Goal: Task Accomplishment & Management: Complete application form

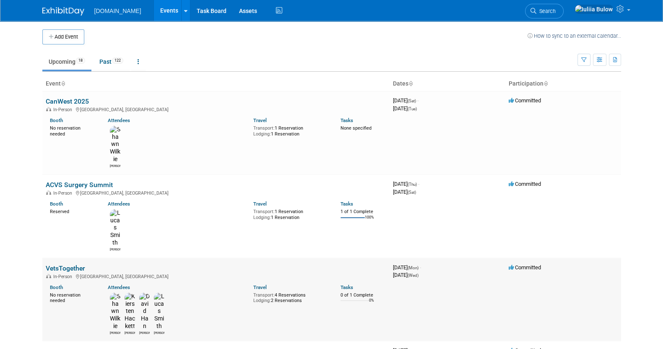
click at [65, 264] on link "VetsTogether" at bounding box center [65, 268] width 39 height 8
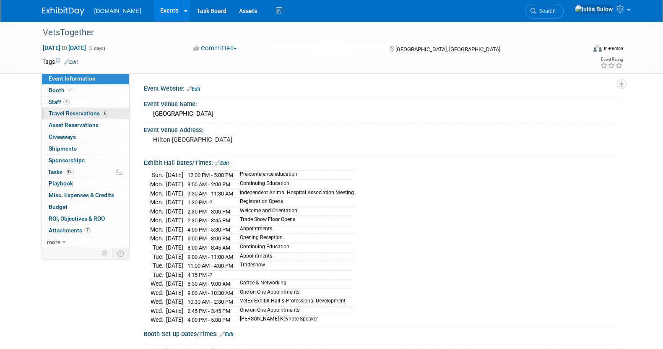
click at [86, 110] on span "Travel Reservations 6" at bounding box center [79, 113] width 60 height 7
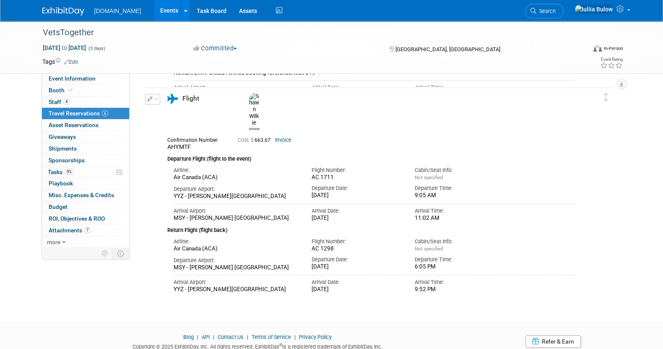
scroll to position [924, 0]
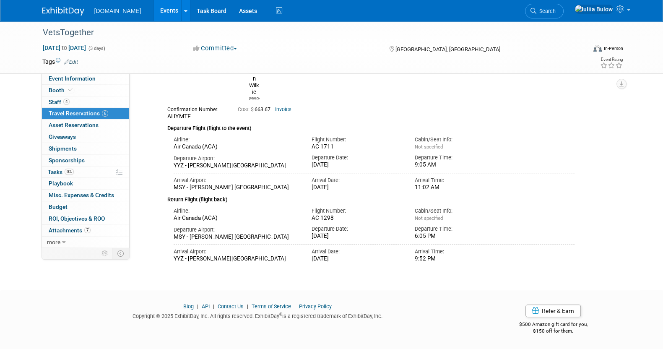
click at [322, 143] on div "AC 1711" at bounding box center [356, 146] width 91 height 7
drag, startPoint x: 313, startPoint y: 125, endPoint x: 308, endPoint y: 126, distance: 4.2
click at [308, 132] on div "Flight Number: AC 1711" at bounding box center [357, 141] width 104 height 18
drag, startPoint x: 331, startPoint y: 124, endPoint x: 308, endPoint y: 124, distance: 22.6
click at [308, 132] on div "Flight Number: AC 1711" at bounding box center [357, 141] width 104 height 18
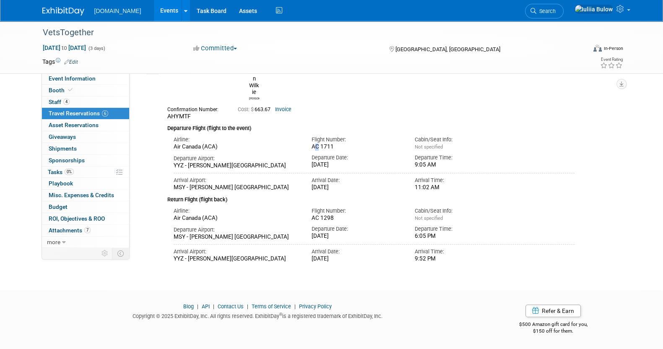
copy div "AC 1711"
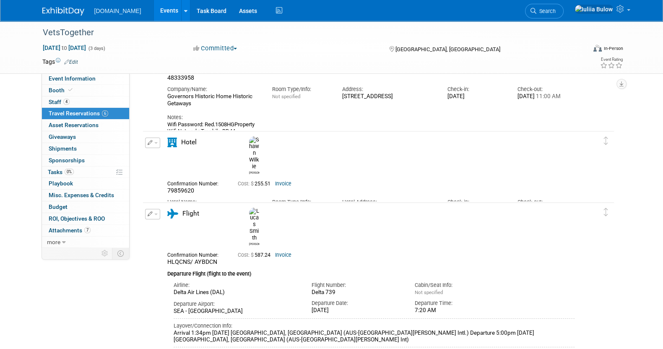
scroll to position [0, 0]
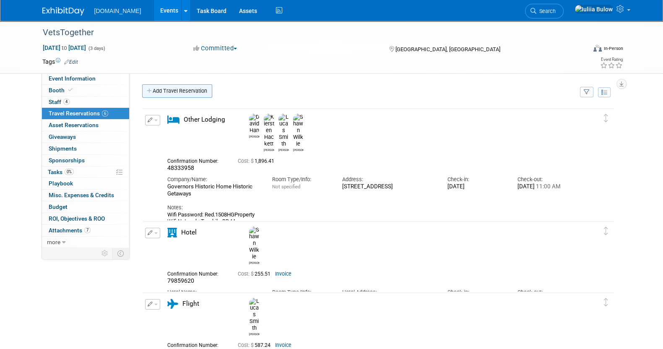
click at [191, 84] on link "Add Travel Reservation" at bounding box center [177, 90] width 70 height 13
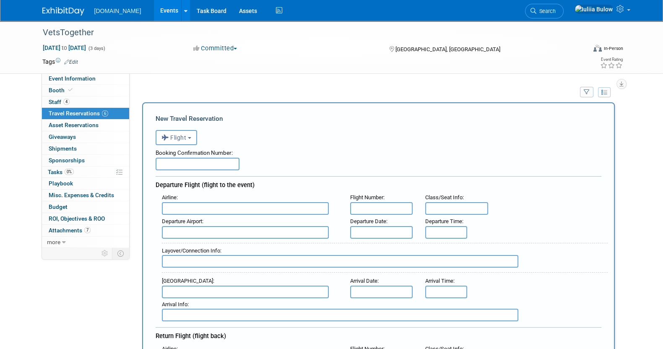
click at [191, 163] on input "text" at bounding box center [197, 164] width 84 height 13
click at [176, 161] on input "text" at bounding box center [197, 164] width 84 height 13
paste input "45363883CA5"
type input "45363883CA5"
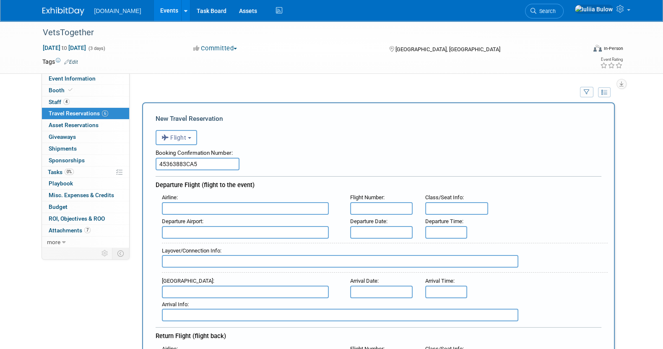
click at [179, 138] on span "Flight" at bounding box center [173, 137] width 25 height 7
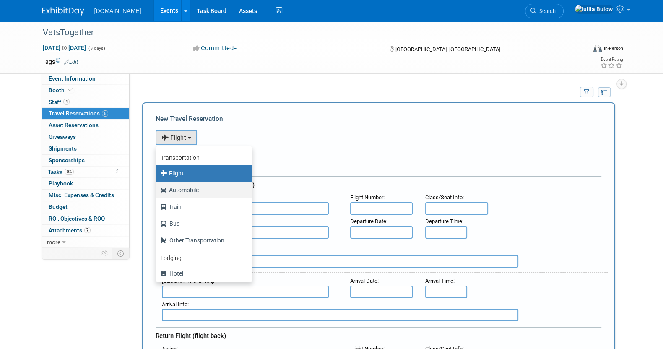
click at [198, 189] on label "Automobile" at bounding box center [201, 189] width 83 height 13
click at [157, 189] on input "Automobile" at bounding box center [154, 188] width 5 height 5
select select "4"
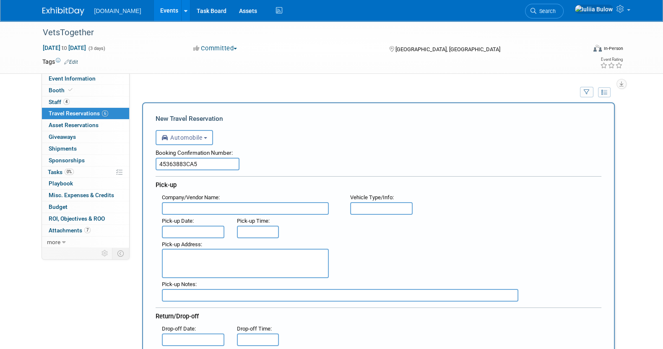
click at [193, 209] on input "text" at bounding box center [245, 208] width 167 height 13
type input "AVIS"
click at [193, 227] on input "text" at bounding box center [193, 231] width 63 height 13
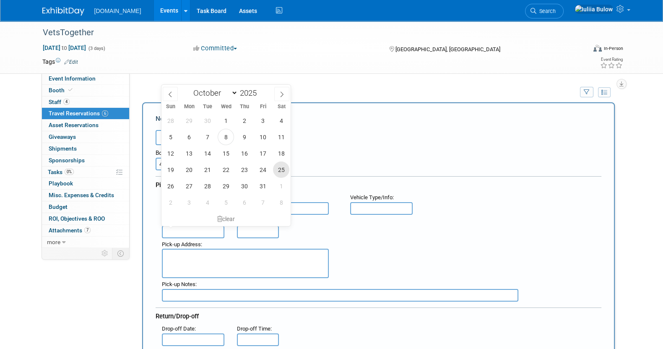
click at [280, 169] on span "25" at bounding box center [281, 169] width 16 height 16
type input "[DATE]"
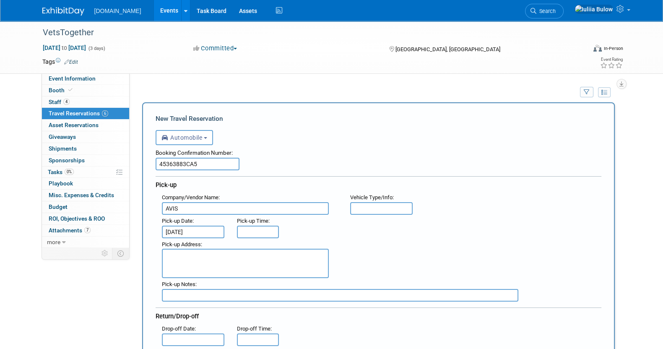
click at [258, 226] on input "text" at bounding box center [258, 231] width 42 height 13
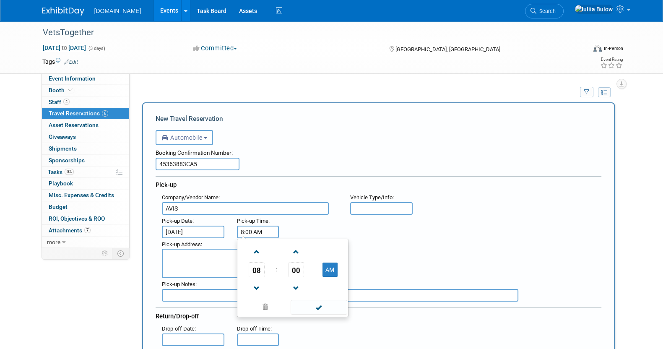
click at [263, 229] on input "8:00 AM" at bounding box center [258, 231] width 42 height 13
click at [256, 245] on span at bounding box center [256, 251] width 15 height 15
click at [293, 270] on span "00" at bounding box center [296, 269] width 16 height 15
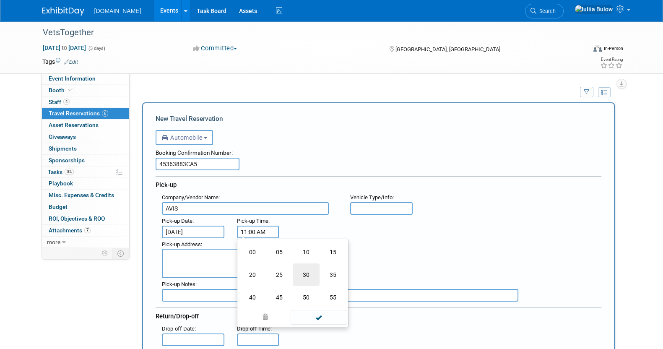
click at [294, 269] on td "30" at bounding box center [306, 274] width 27 height 23
type input "11:30 AM"
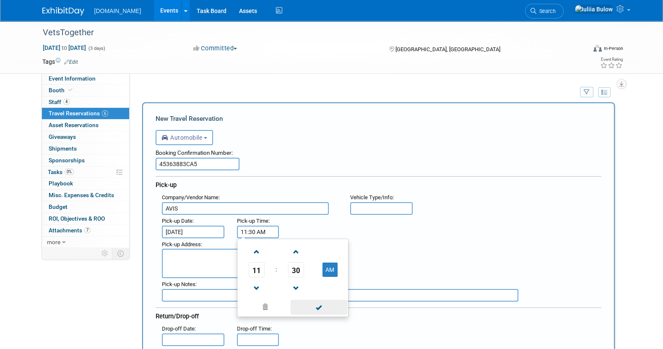
click at [317, 302] on span at bounding box center [318, 307] width 57 height 15
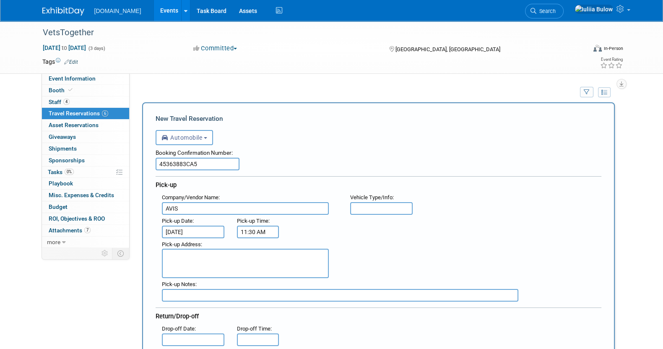
click at [394, 206] on input "text" at bounding box center [381, 208] width 63 height 13
paste input "Hyundai Venue or similar"
type input "Hyundai Venue or similar"
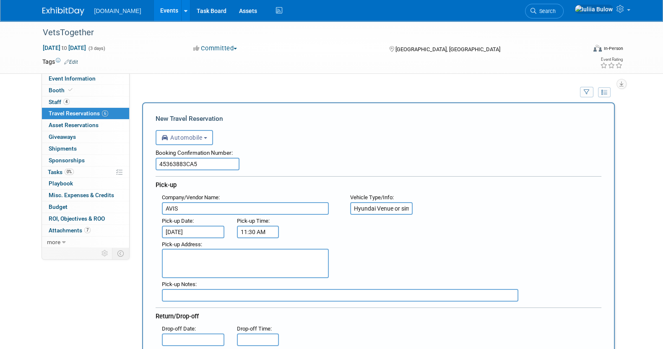
click at [207, 259] on textarea at bounding box center [245, 263] width 167 height 29
paste textarea "[PERSON_NAME] New Orleans Intl Apo,MSY [STREET_ADDRESS] [PHONE_NUMBER]"
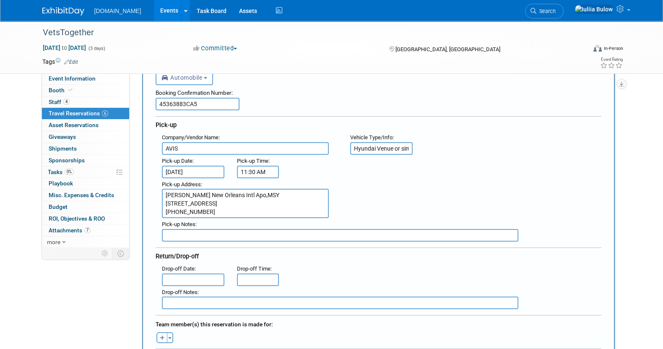
scroll to position [104, 0]
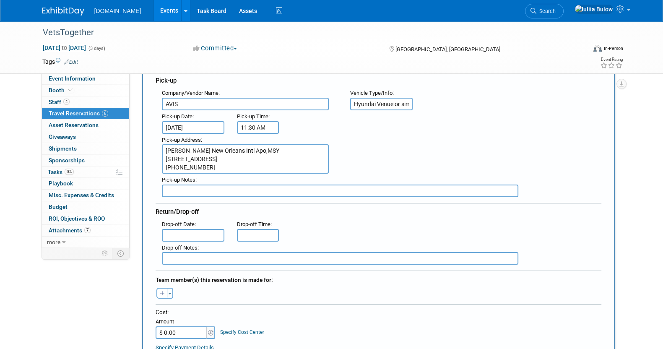
type textarea "[PERSON_NAME] New Orleans Intl Apo,MSY [STREET_ADDRESS] [PHONE_NUMBER]"
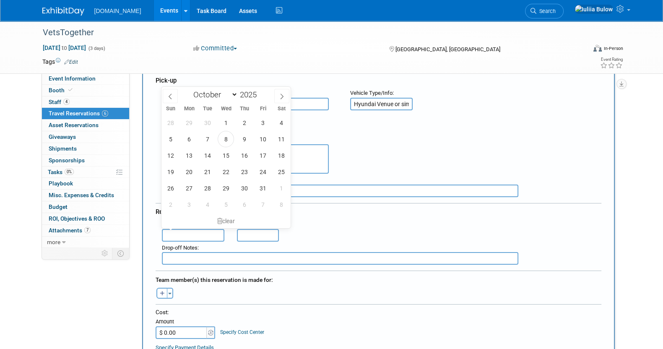
click at [214, 231] on input "text" at bounding box center [193, 235] width 63 height 13
click at [224, 187] on span "29" at bounding box center [225, 188] width 16 height 16
type input "[DATE]"
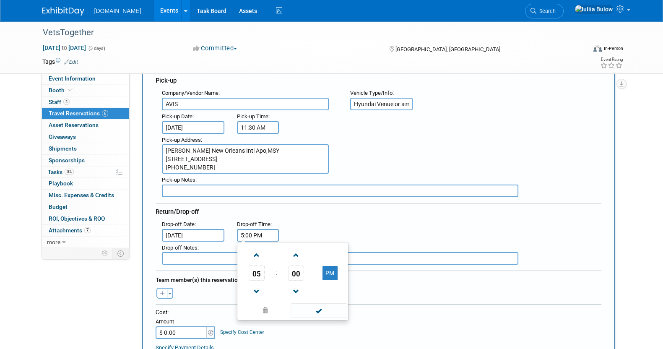
click at [255, 229] on input "5:00 PM" at bounding box center [258, 235] width 42 height 13
click at [258, 284] on span at bounding box center [256, 291] width 15 height 15
click at [257, 248] on span at bounding box center [256, 255] width 15 height 15
type input "4:00 PM"
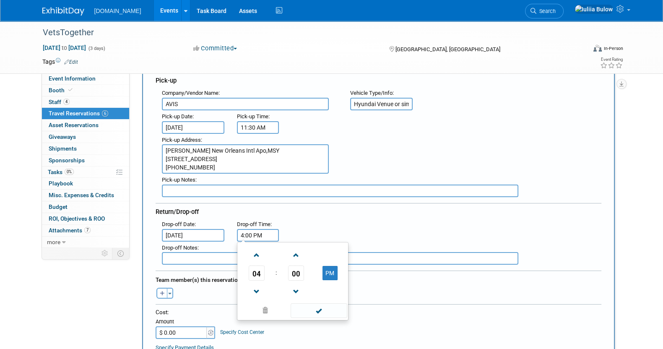
click at [324, 302] on td at bounding box center [318, 310] width 57 height 16
click at [298, 307] on span at bounding box center [318, 310] width 57 height 15
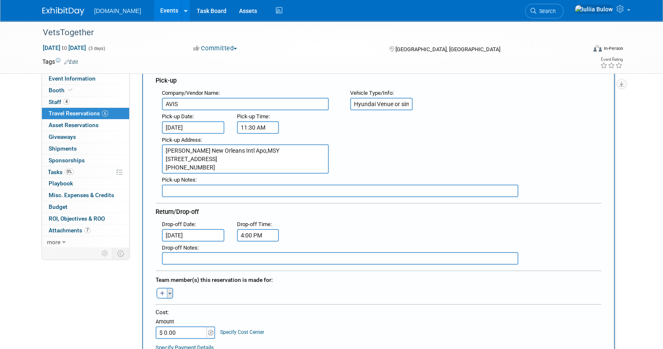
click at [169, 290] on button "Toggle Dropdown" at bounding box center [170, 292] width 6 height 11
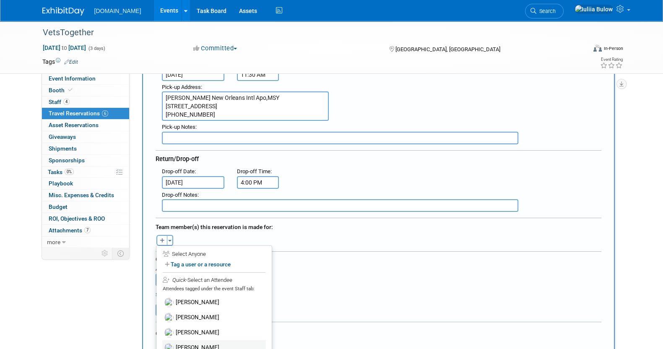
click at [182, 342] on label "[PERSON_NAME]" at bounding box center [214, 347] width 104 height 15
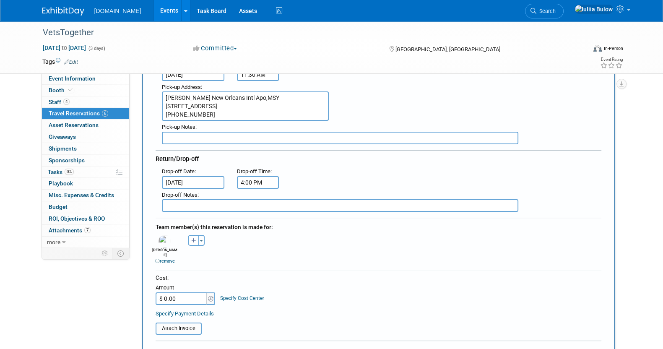
click at [182, 292] on input "$ 0.00" at bounding box center [181, 298] width 52 height 13
paste input "322.49"
type input "$ 322.49"
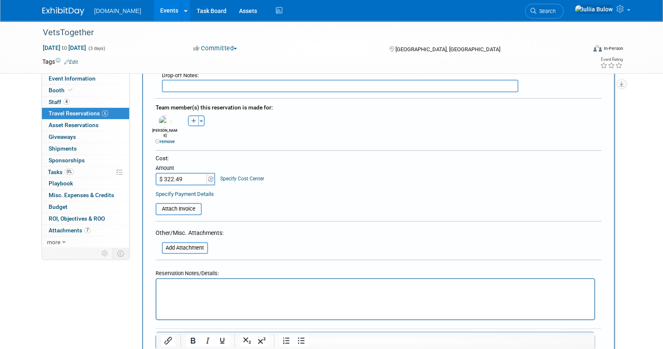
scroll to position [314, 0]
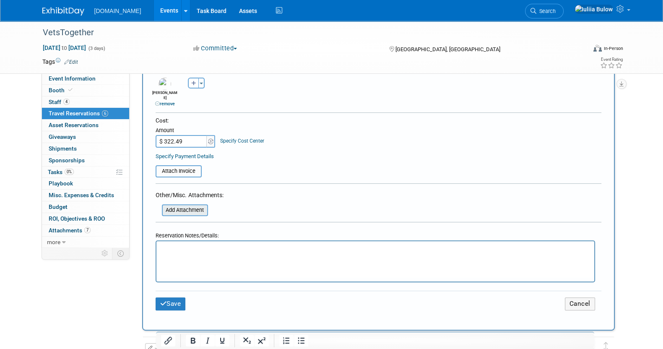
click at [189, 205] on input "file" at bounding box center [157, 210] width 100 height 10
click at [184, 165] on div "Attach Invoice" at bounding box center [178, 171] width 46 height 12
click at [194, 166] on input "file" at bounding box center [151, 171] width 100 height 10
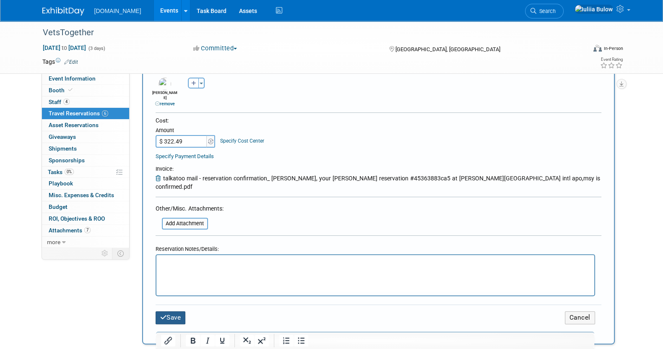
click at [172, 311] on button "Save" at bounding box center [170, 317] width 30 height 13
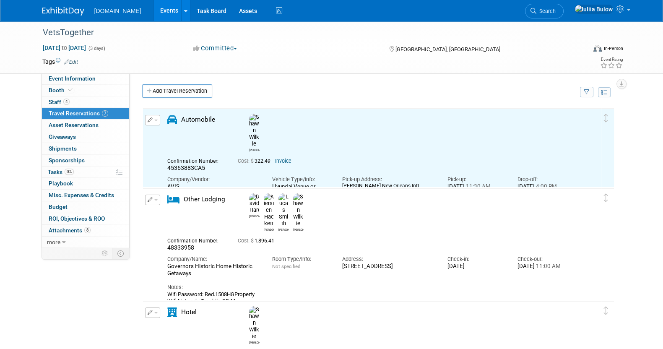
scroll to position [0, 0]
